Goal: Transaction & Acquisition: Book appointment/travel/reservation

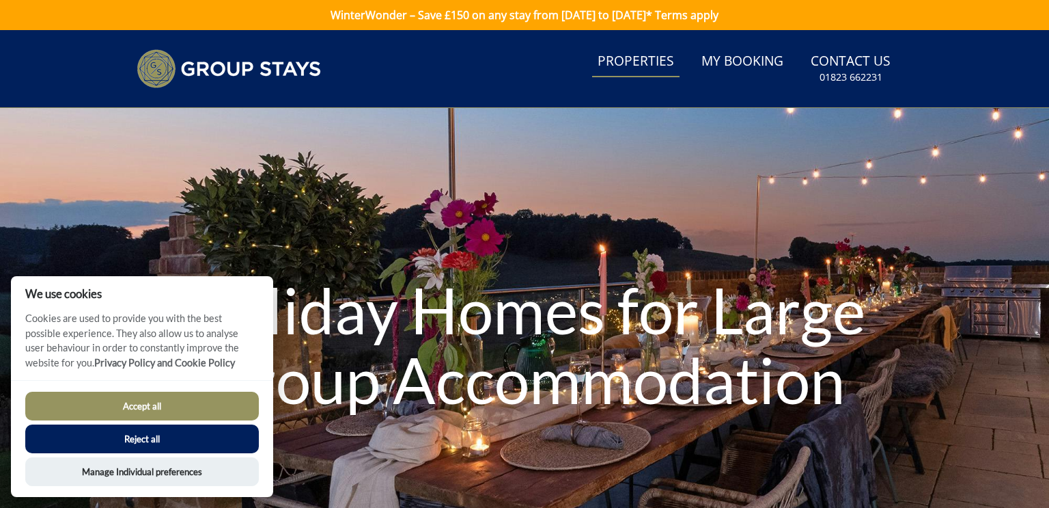
click at [647, 59] on link "Properties" at bounding box center [635, 61] width 87 height 31
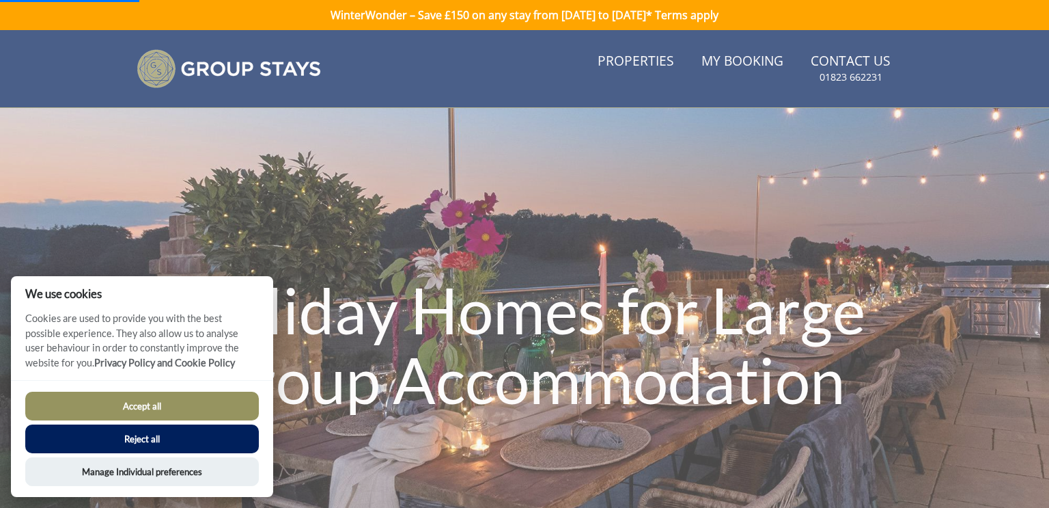
click at [185, 436] on button "Reject all" at bounding box center [142, 438] width 234 height 29
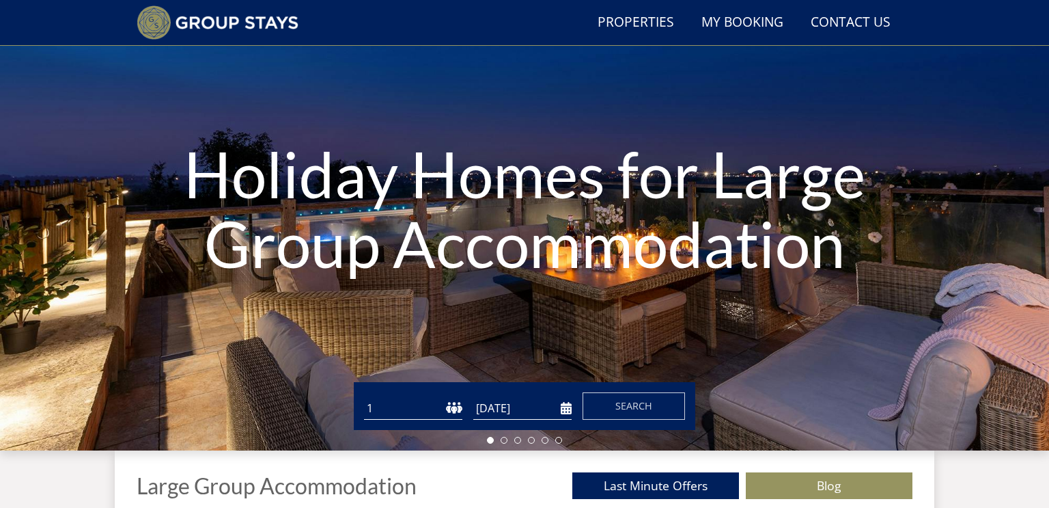
scroll to position [104, 0]
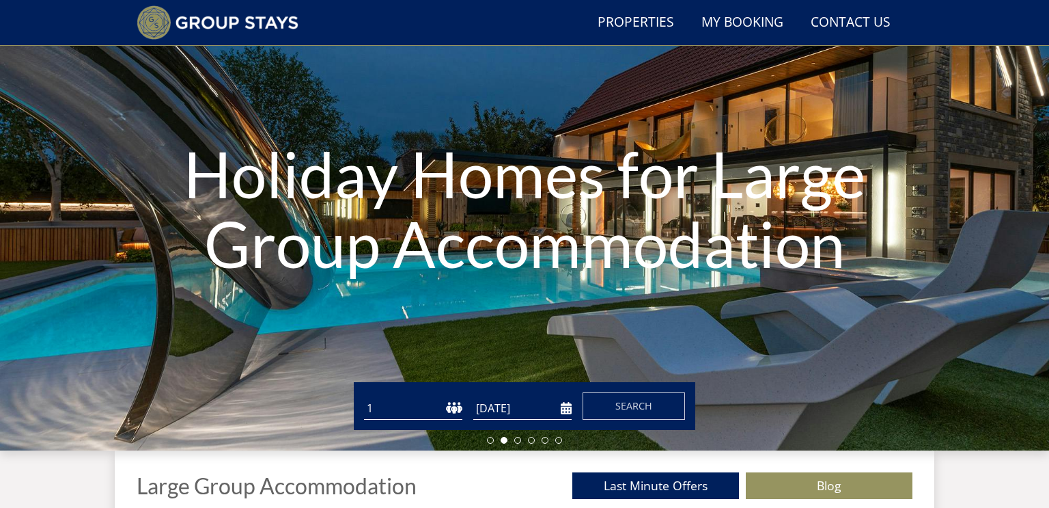
click at [457, 406] on select "1 2 3 4 5 6 7 8 9 10 11 12 13 14 15 16 17 18 19 20 21 22 23 24 25 26 27 28 29 3…" at bounding box center [413, 408] width 98 height 23
select select "25"
click at [364, 397] on select "1 2 3 4 5 6 7 8 9 10 11 12 13 14 15 16 17 18 19 20 21 22 23 24 25 26 27 28 29 3…" at bounding box center [413, 408] width 98 height 23
click at [565, 409] on input "[DATE]" at bounding box center [522, 408] width 98 height 23
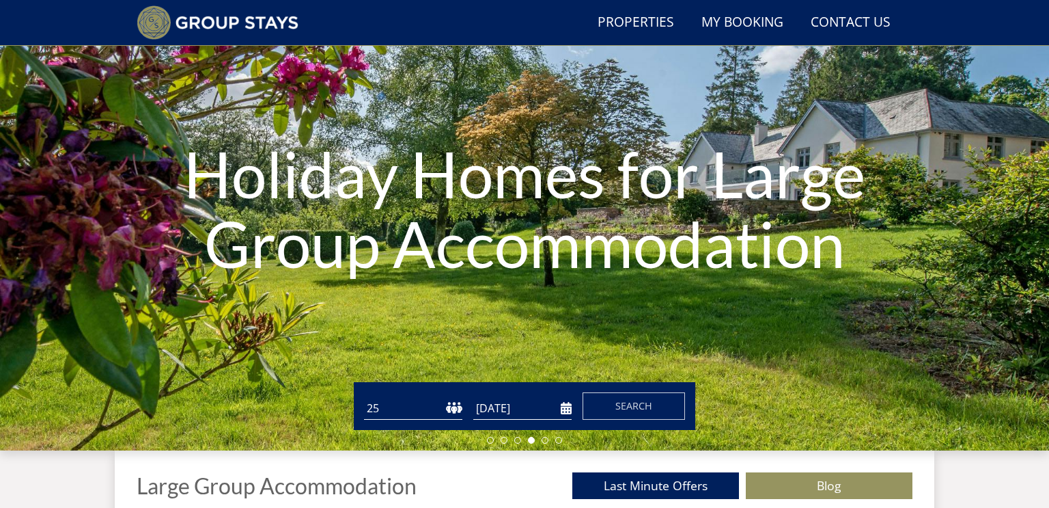
click at [563, 406] on input "[DATE]" at bounding box center [522, 408] width 98 height 23
click at [501, 417] on input "[DATE]" at bounding box center [522, 408] width 98 height 23
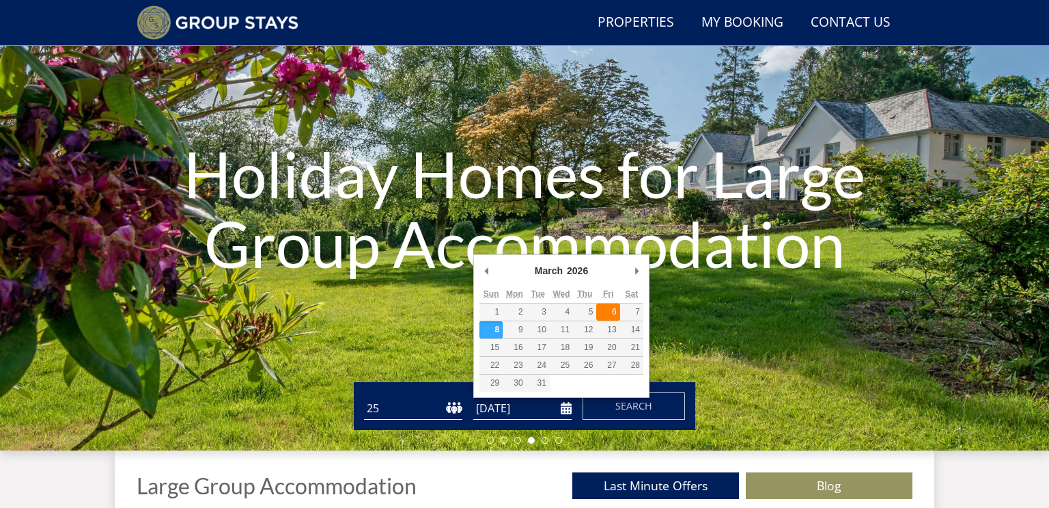
type input "[DATE]"
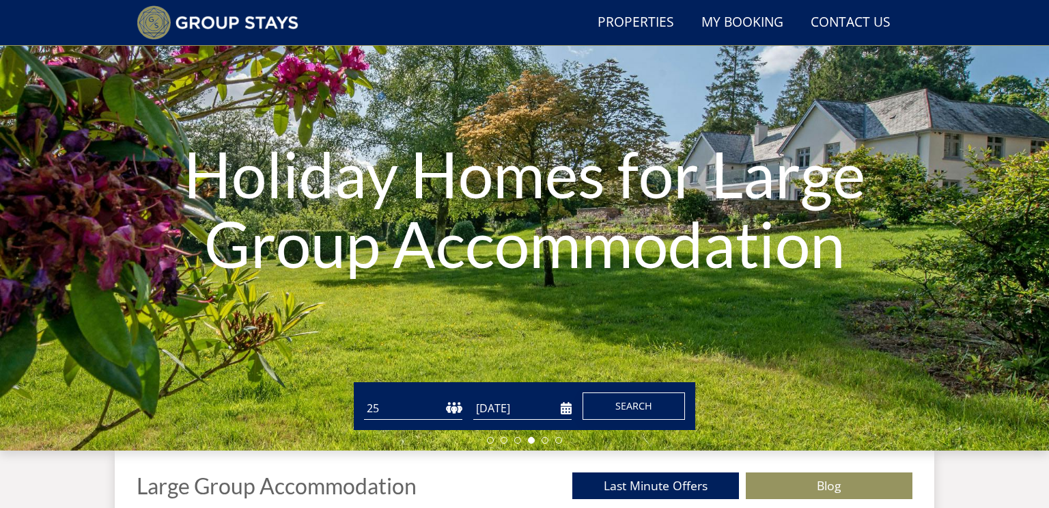
click at [613, 402] on button "Search" at bounding box center [634, 405] width 102 height 27
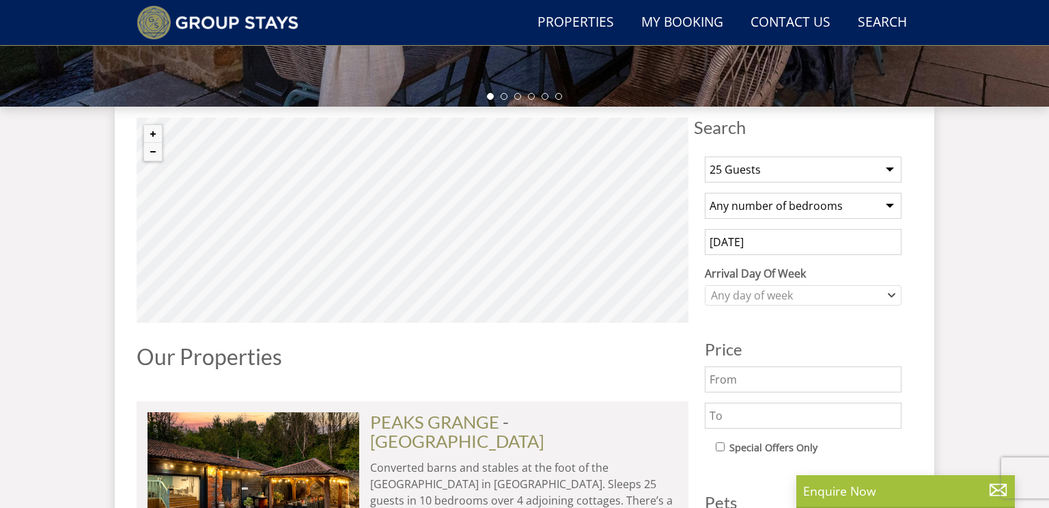
scroll to position [459, 0]
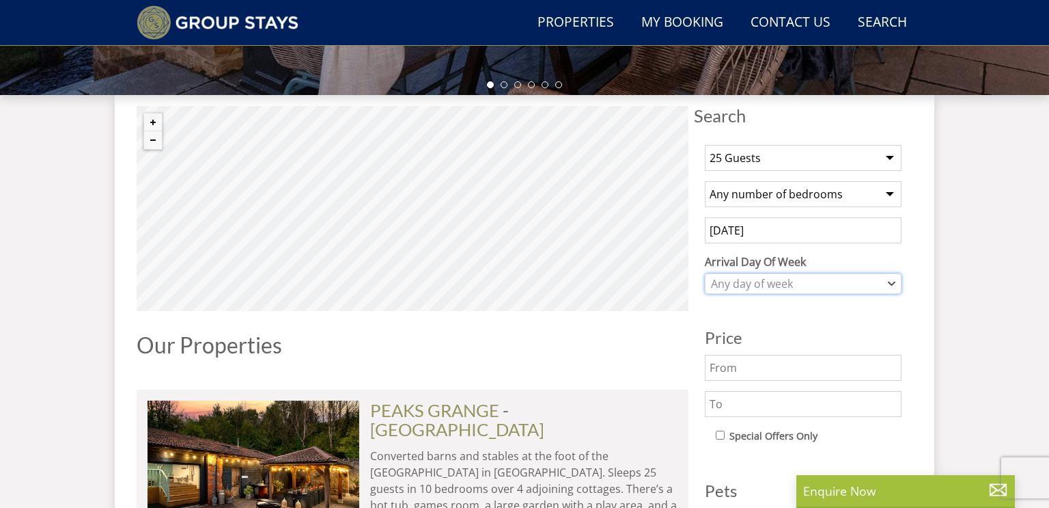
click at [836, 286] on div "Any day of week" at bounding box center [796, 283] width 177 height 15
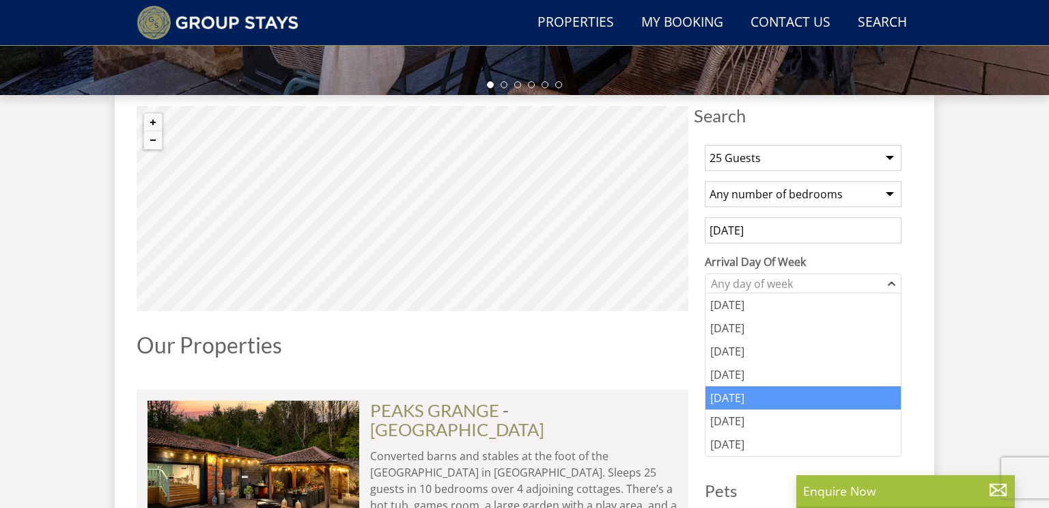
click at [727, 398] on div "[DATE]" at bounding box center [803, 397] width 195 height 23
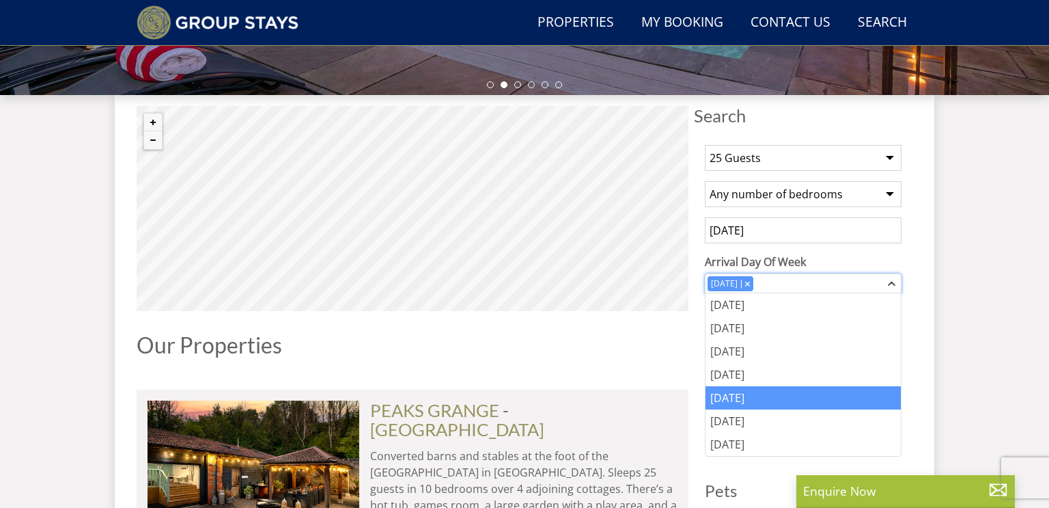
click at [894, 280] on icon "Combobox" at bounding box center [892, 283] width 8 height 8
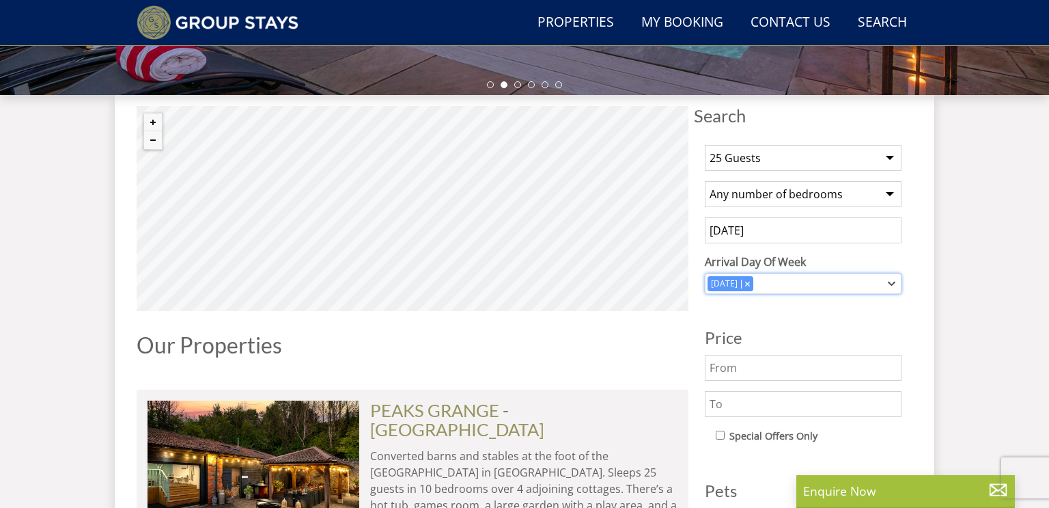
click at [894, 280] on icon "Combobox" at bounding box center [892, 283] width 8 height 8
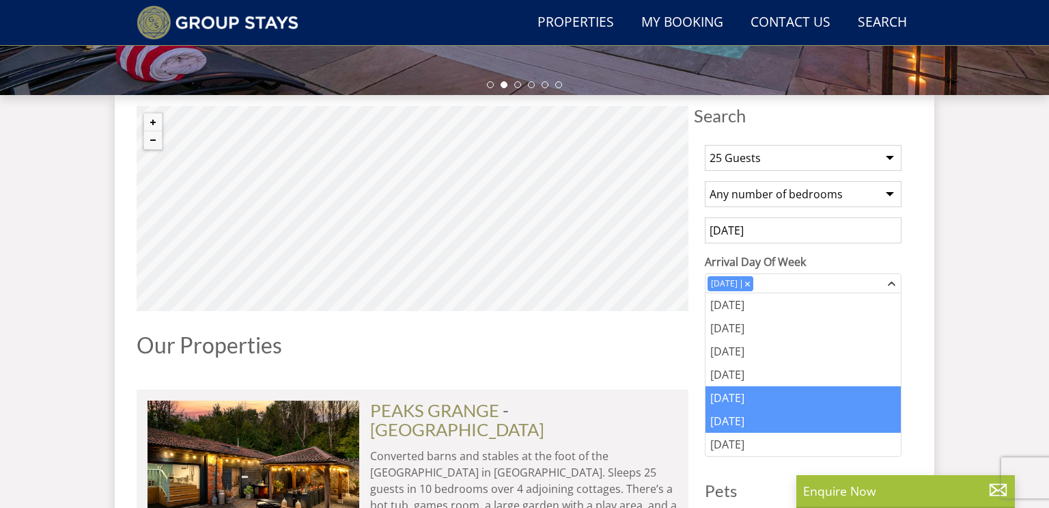
click at [759, 413] on div "[DATE]" at bounding box center [803, 420] width 195 height 23
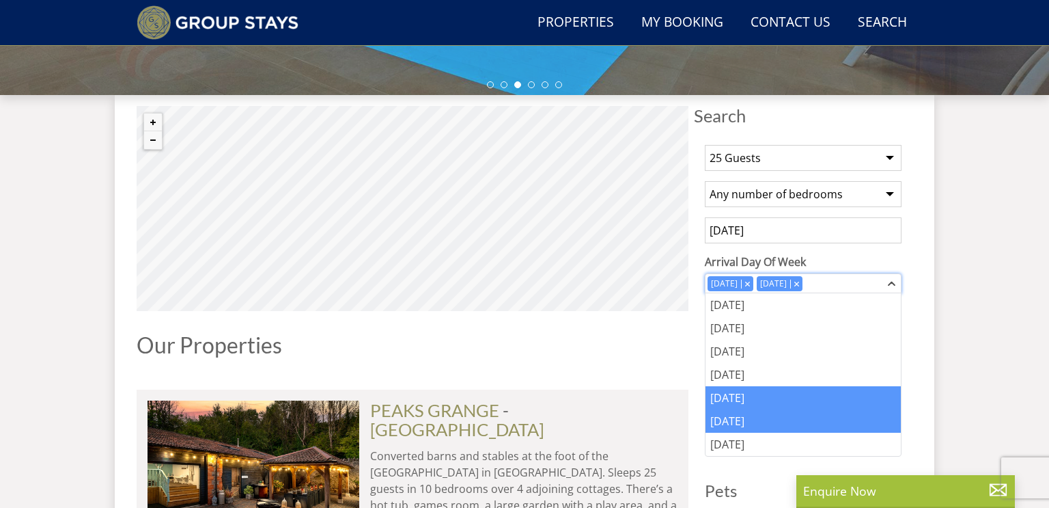
click at [890, 281] on icon "Combobox" at bounding box center [892, 283] width 8 height 8
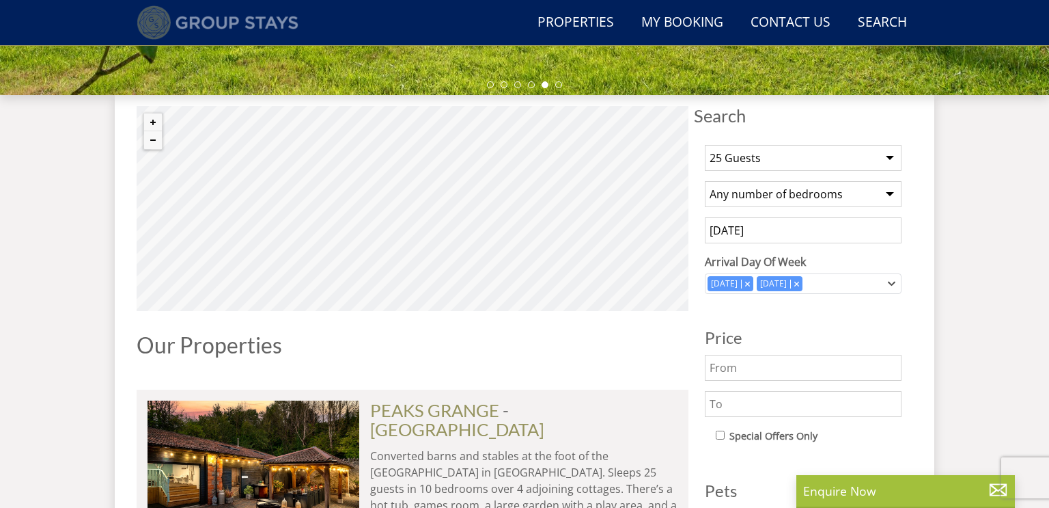
scroll to position [104, 0]
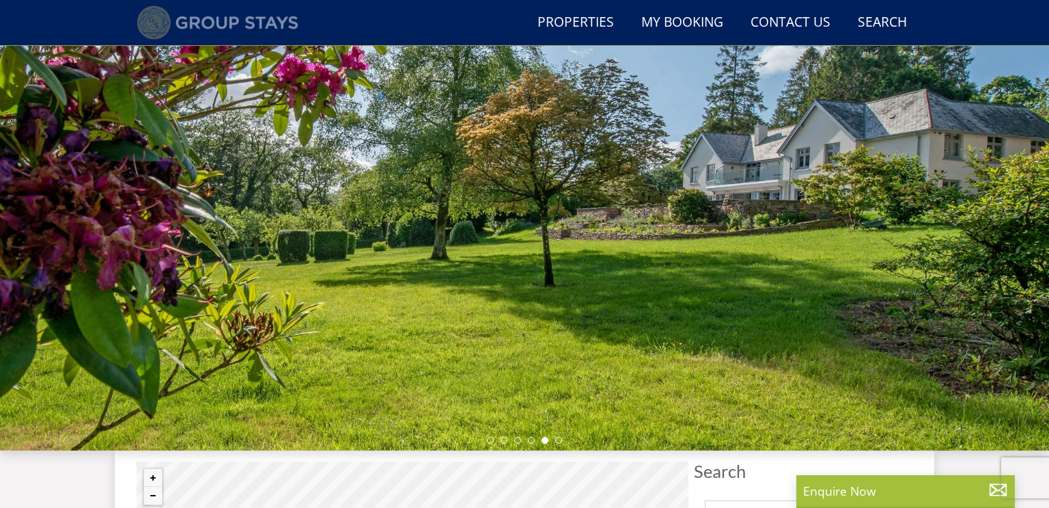
select select "25"
